Goal: Find specific page/section

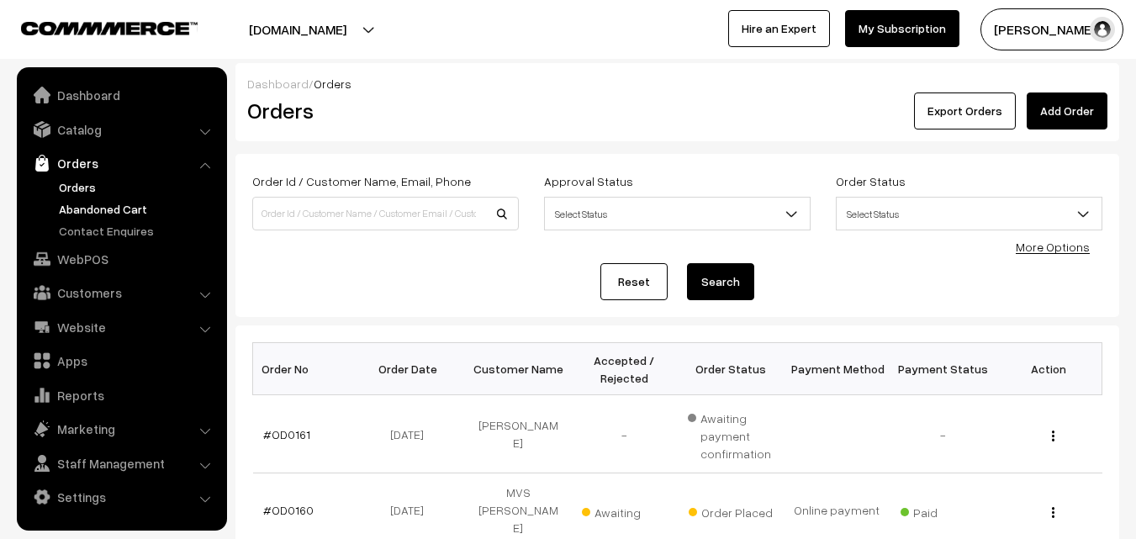
click at [98, 205] on link "Abandoned Cart" at bounding box center [138, 209] width 167 height 18
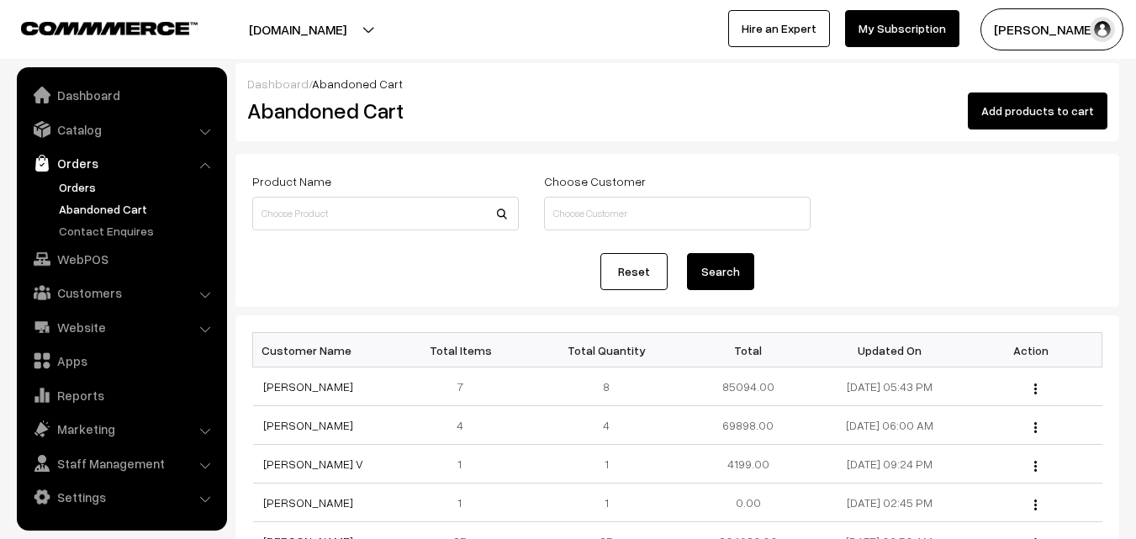
click at [66, 187] on link "Orders" at bounding box center [138, 187] width 167 height 18
